Goal: Information Seeking & Learning: Find specific fact

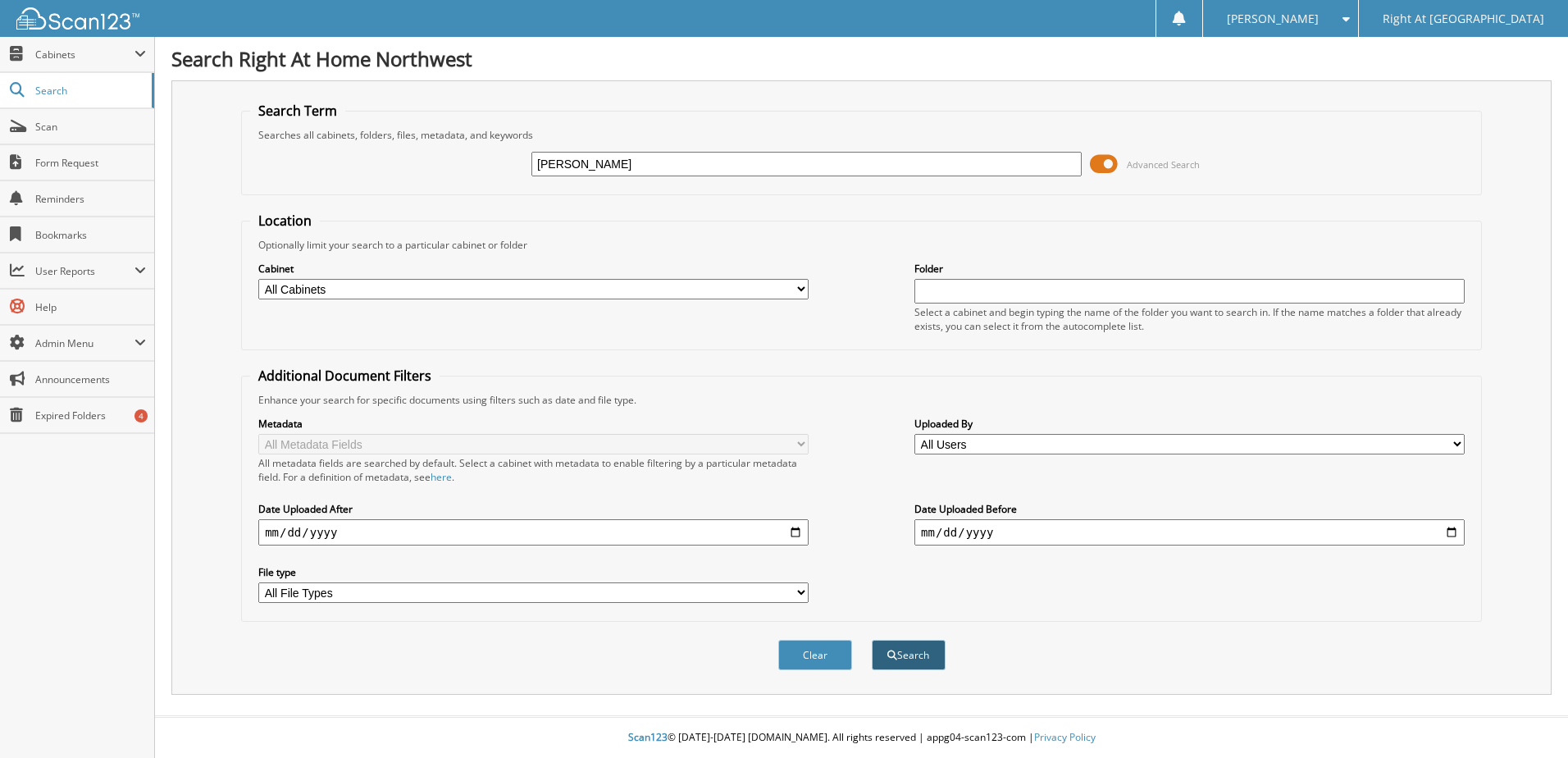
type input "[PERSON_NAME]"
click at [910, 655] on button "Search" at bounding box center [909, 654] width 74 height 30
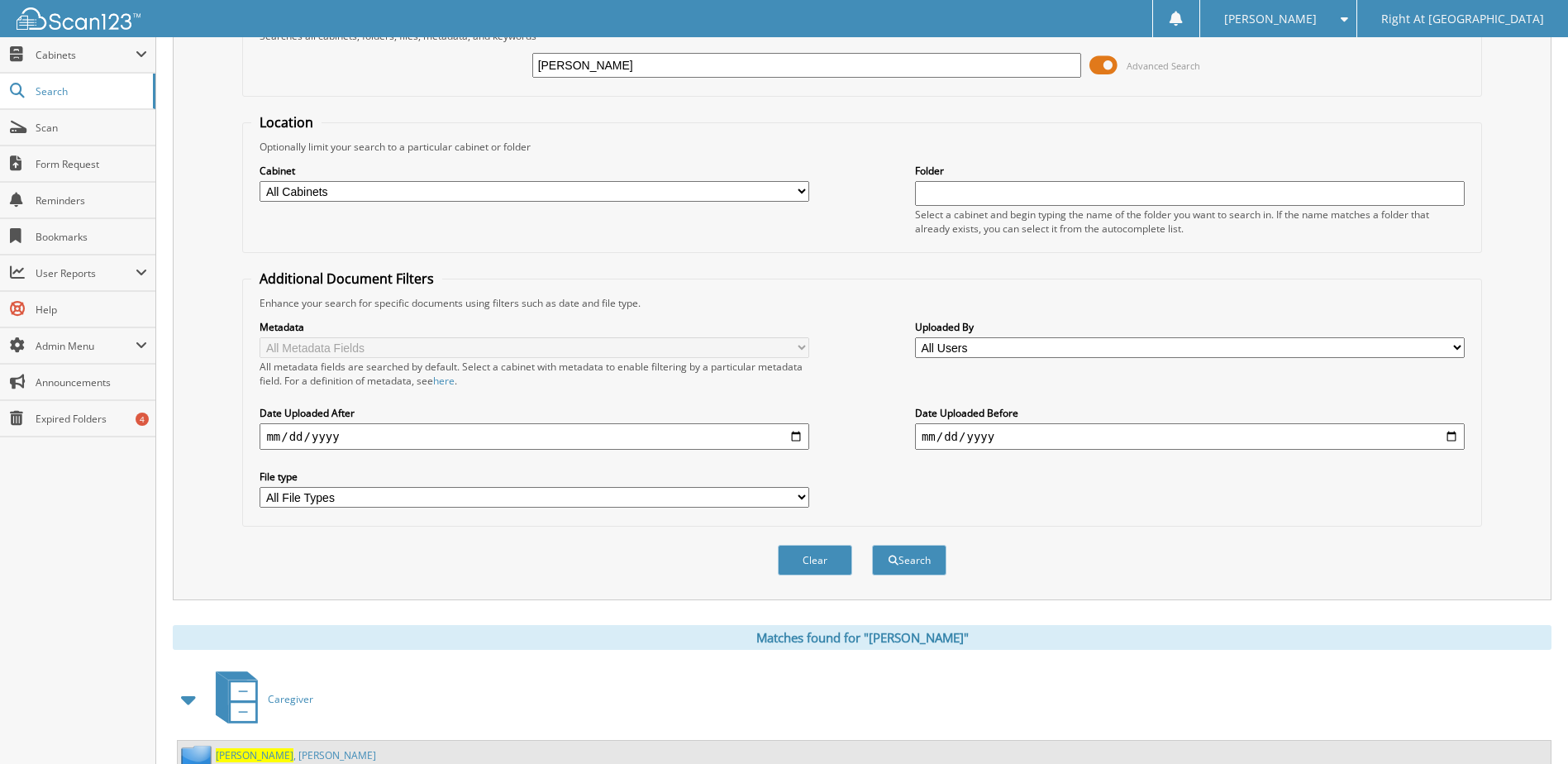
scroll to position [161, 0]
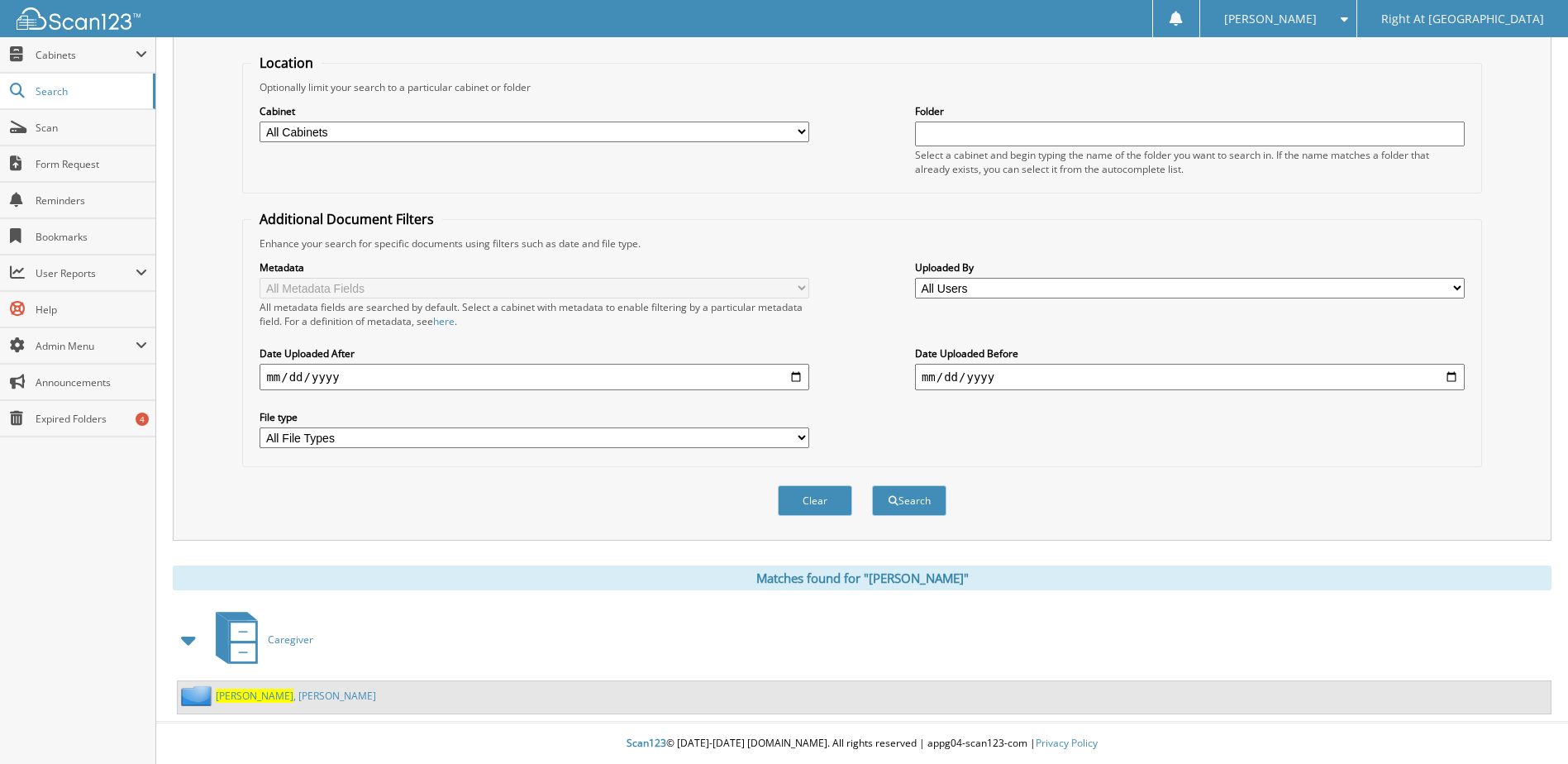
click at [270, 701] on link "Cannon , Megan" at bounding box center [296, 695] width 161 height 14
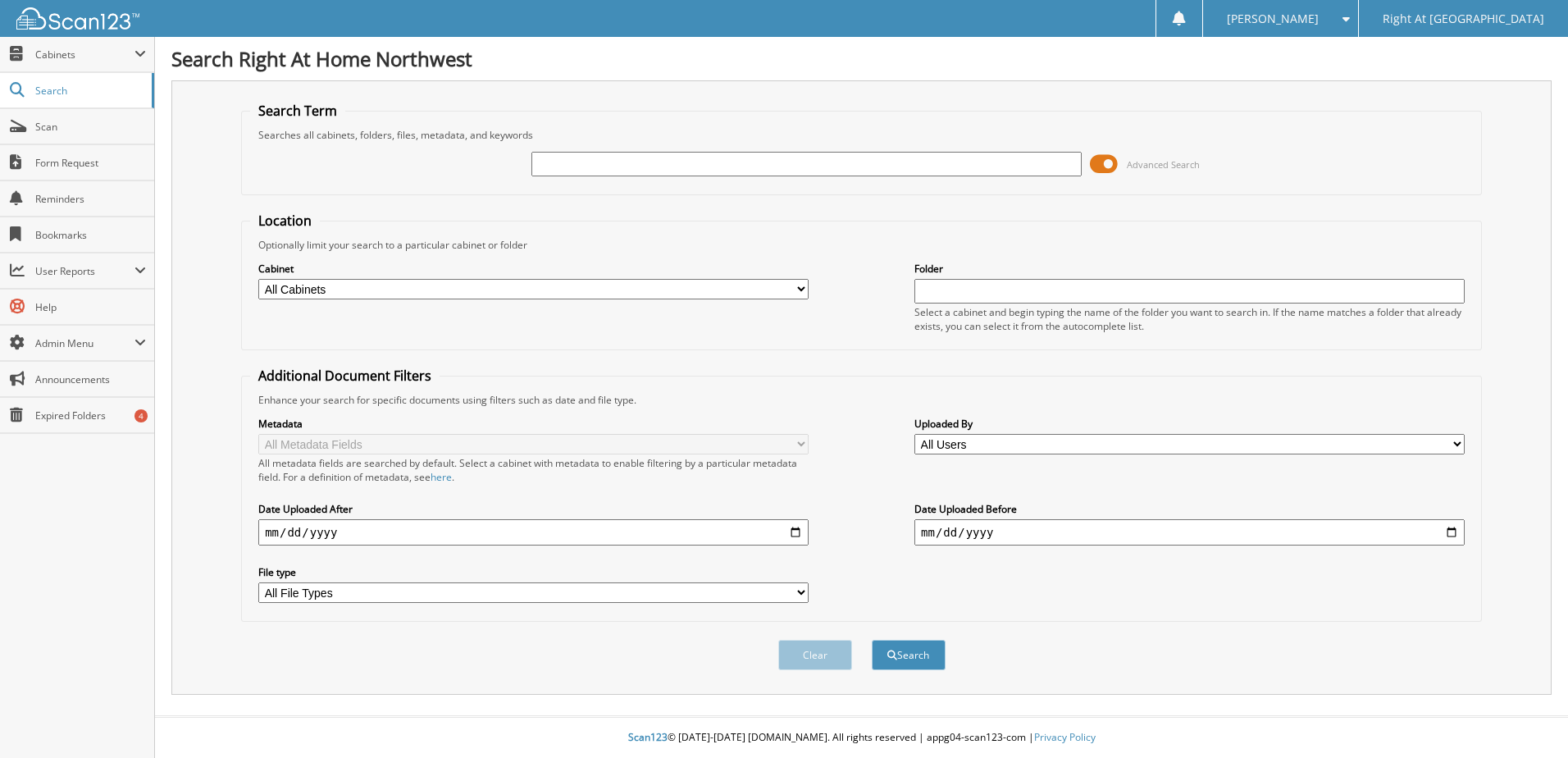
click at [635, 161] on input "text" at bounding box center [805, 164] width 550 height 25
type input "[PERSON_NAME]"
click at [897, 651] on button "Search" at bounding box center [909, 654] width 74 height 30
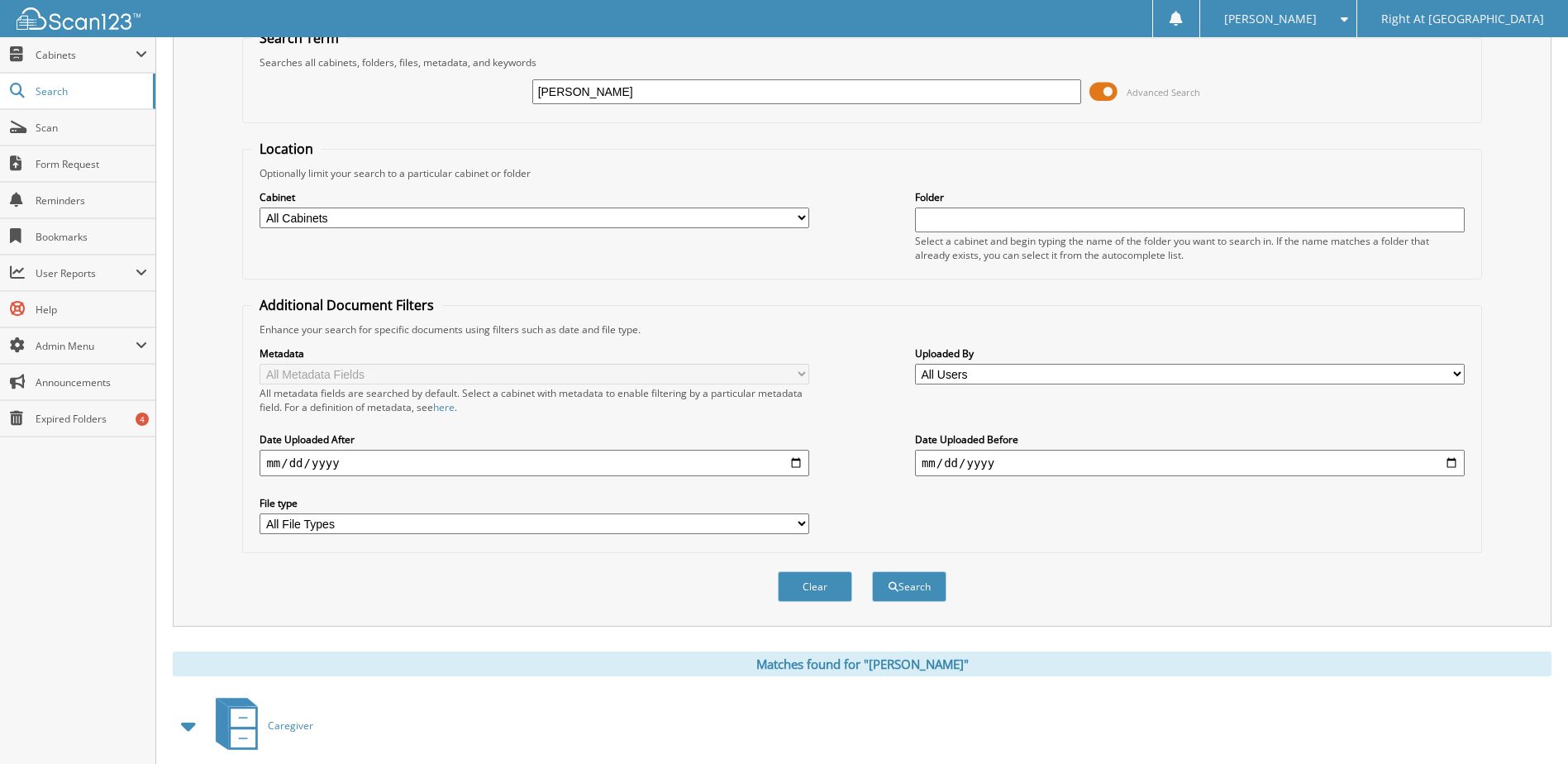
scroll to position [161, 0]
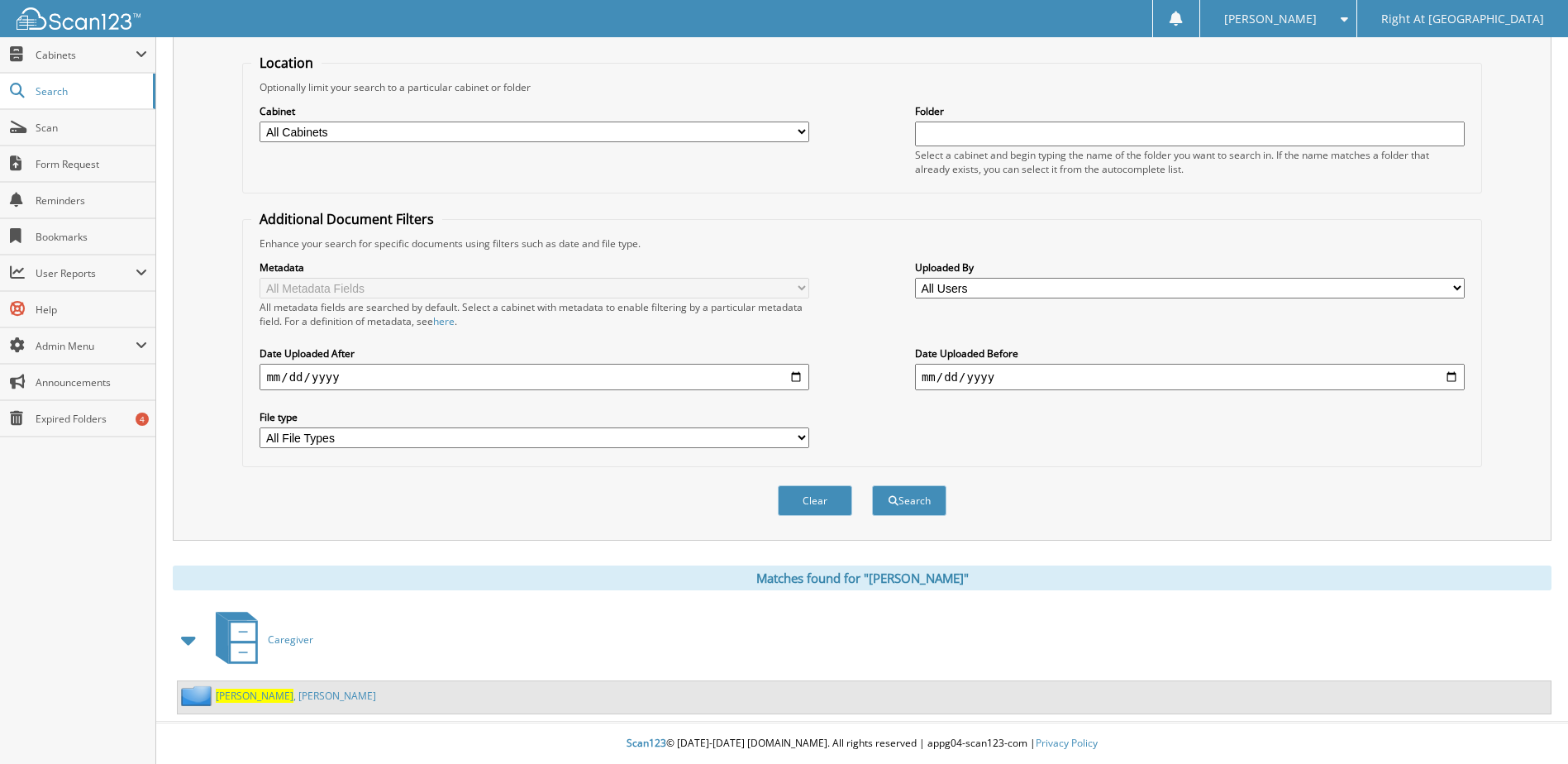
click at [248, 691] on span "[PERSON_NAME]" at bounding box center [254, 695] width 78 height 14
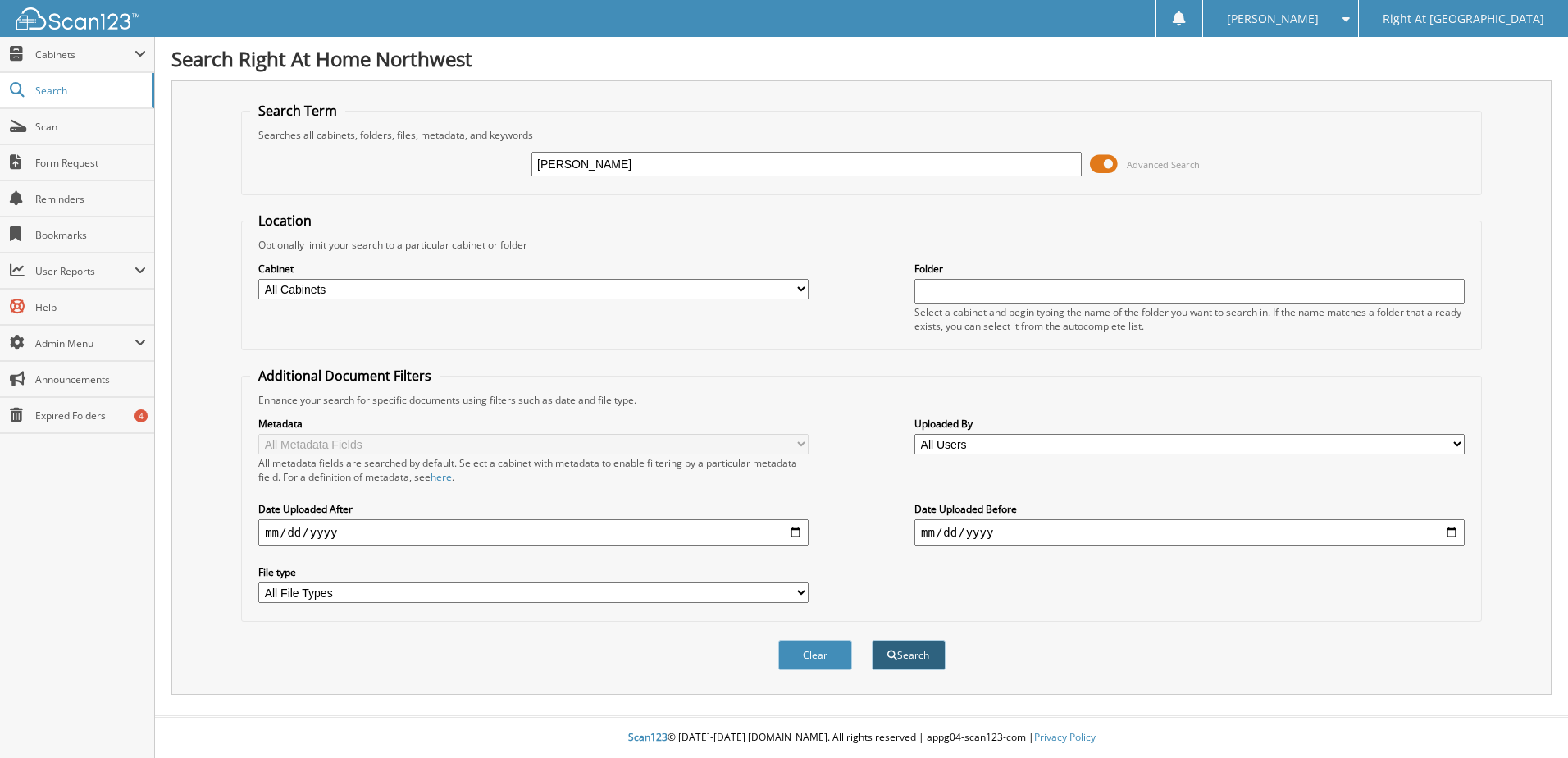
type input "[PERSON_NAME]"
click at [909, 653] on button "Search" at bounding box center [909, 654] width 74 height 30
